Goal: Check status

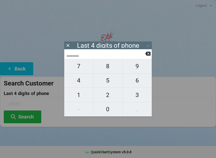
click at [108, 84] on span "5" at bounding box center [108, 80] width 29 height 11
type input "5___"
click at [82, 99] on span "1" at bounding box center [78, 95] width 29 height 11
type input "51__"
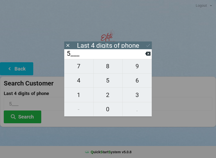
type input "51__"
click at [139, 86] on span "6" at bounding box center [137, 80] width 29 height 11
type input "516_"
click at [82, 82] on span "4" at bounding box center [78, 80] width 29 height 11
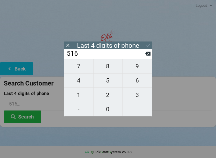
type input "5164"
click at [108, 82] on div "7 8 9 4 5 6 1 2 3 - 0 ." at bounding box center [108, 88] width 88 height 58
click at [108, 67] on div "7 8 9 4 5 6 1 2 3 - 0 ." at bounding box center [108, 88] width 88 height 58
click at [150, 56] on icon at bounding box center [147, 54] width 5 height 4
click at [149, 55] on icon at bounding box center [147, 54] width 5 height 4
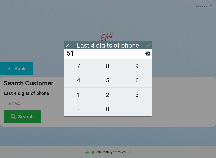
click at [147, 54] on icon at bounding box center [147, 54] width 5 height 4
click at [145, 54] on icon at bounding box center [147, 53] width 5 height 5
type input "____"
click at [106, 69] on span "8" at bounding box center [108, 66] width 29 height 11
type input "8___"
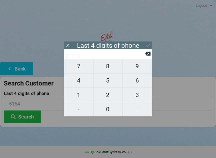
type input "8___"
click at [110, 83] on span "5" at bounding box center [108, 80] width 29 height 11
type input "85__"
click at [135, 80] on span "6" at bounding box center [137, 80] width 29 height 11
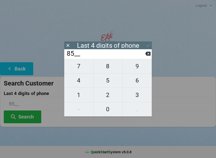
type input "856_"
click at [137, 81] on span "6" at bounding box center [137, 80] width 29 height 11
type input "8566"
click at [147, 56] on icon at bounding box center [147, 54] width 5 height 4
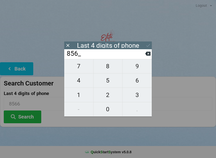
click at [146, 56] on icon at bounding box center [147, 54] width 5 height 4
click at [146, 56] on icon at bounding box center [147, 53] width 5 height 5
click at [147, 56] on icon at bounding box center [147, 54] width 5 height 4
type input "____"
click at [106, 69] on span "8" at bounding box center [108, 66] width 29 height 11
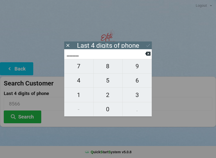
type input "8___"
click at [106, 81] on span "5" at bounding box center [108, 80] width 29 height 11
type input "85__"
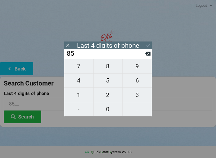
click at [137, 82] on span "6" at bounding box center [137, 80] width 29 height 11
type input "856_"
click at [138, 79] on span "6" at bounding box center [137, 80] width 29 height 11
type input "8566"
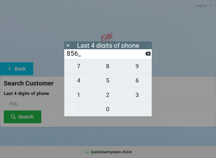
type input "8566"
click at [124, 43] on div "Last 4 digits of phone" at bounding box center [108, 46] width 88 height 8
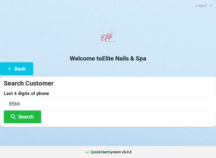
click at [148, 133] on div at bounding box center [108, 133] width 216 height 13
click at [25, 116] on button "Search" at bounding box center [23, 117] width 38 height 13
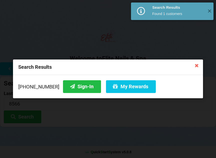
click at [70, 85] on button "Sign-In" at bounding box center [82, 86] width 38 height 13
